Goal: Find specific page/section: Find specific page/section

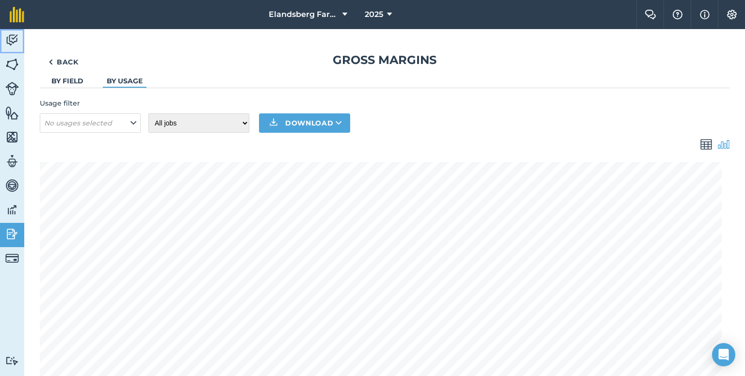
click at [11, 36] on img at bounding box center [12, 40] width 14 height 15
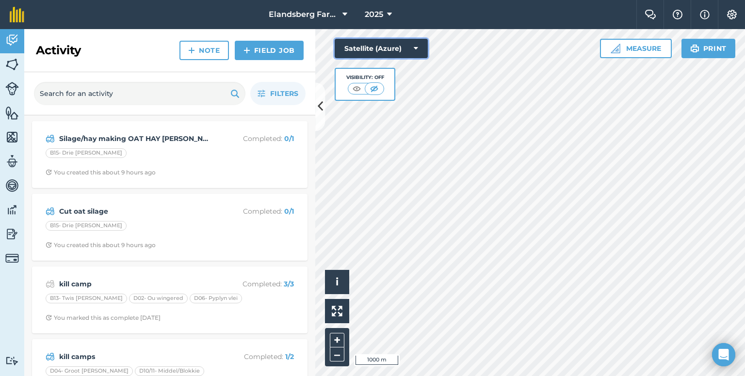
click at [405, 44] on button "Satellite (Azure)" at bounding box center [381, 48] width 93 height 19
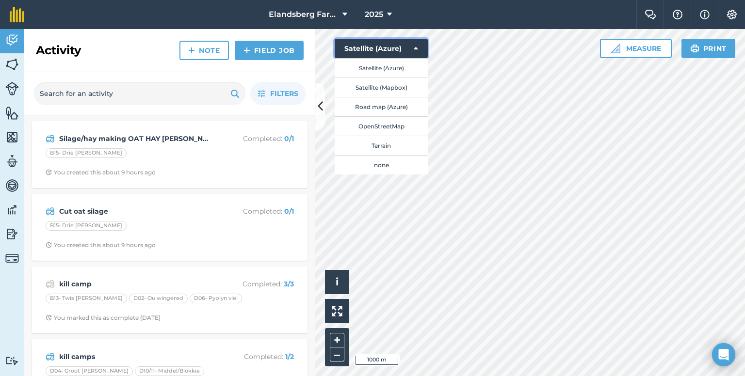
click at [419, 51] on button "Satellite (Azure)" at bounding box center [381, 48] width 93 height 19
